Goal: Book appointment/travel/reservation

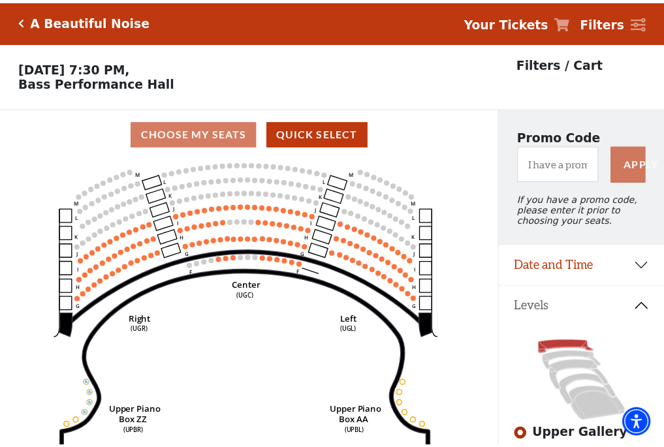
scroll to position [61, 0]
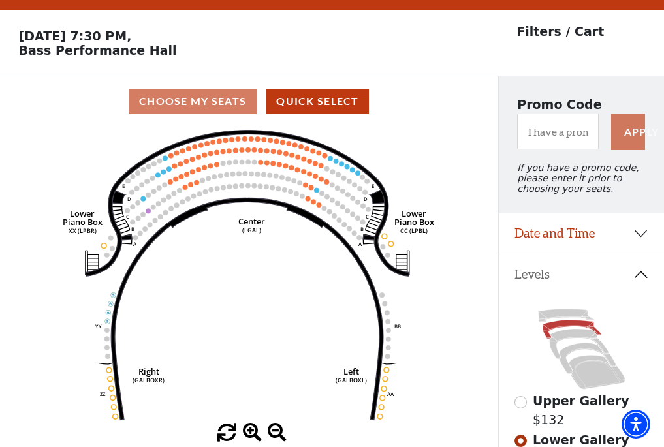
scroll to position [61, 0]
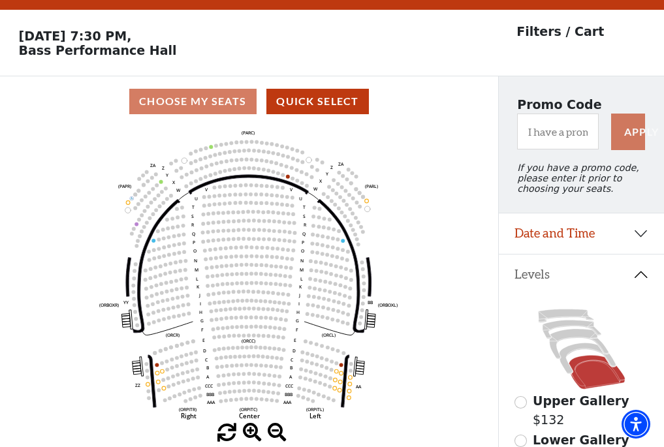
scroll to position [61, 0]
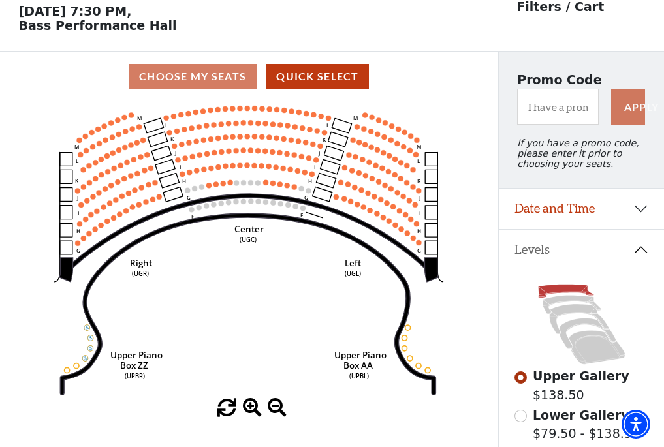
scroll to position [61, 0]
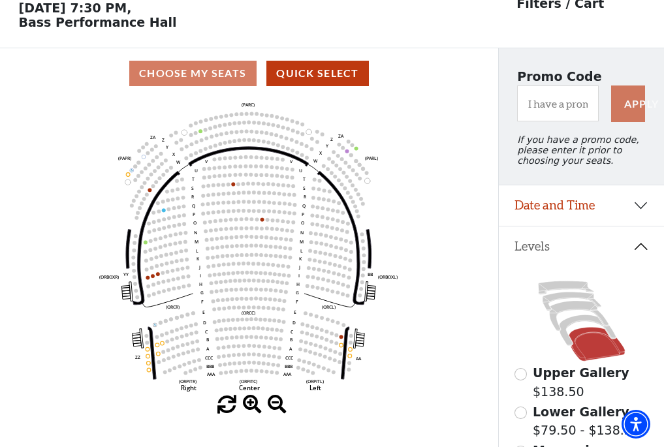
scroll to position [61, 0]
